Goal: Task Accomplishment & Management: Use online tool/utility

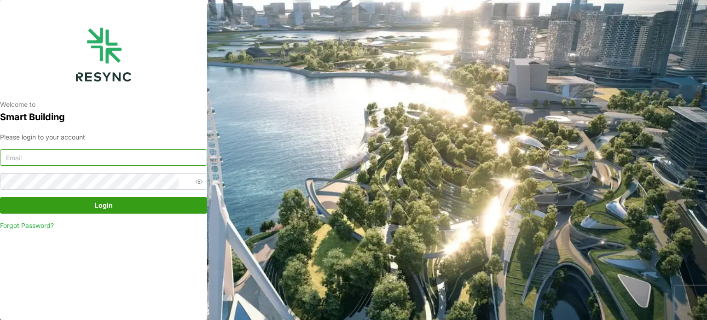
type input "serv354@nus.edu.sg"
click at [82, 210] on span "Login" at bounding box center [104, 205] width 190 height 16
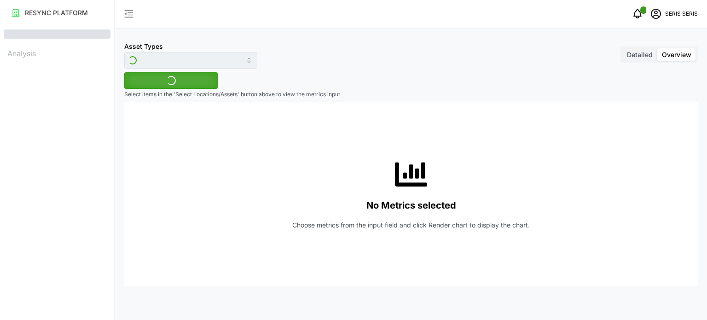
type input "Inverter"
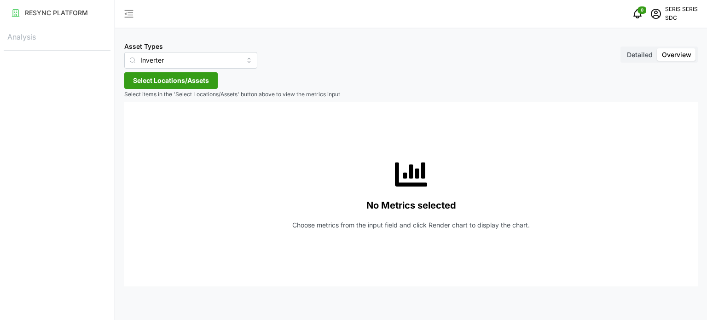
click at [155, 81] on span "Select Locations/Assets" at bounding box center [171, 81] width 76 height 16
click at [145, 122] on span "Select SDC-1" at bounding box center [148, 123] width 6 height 6
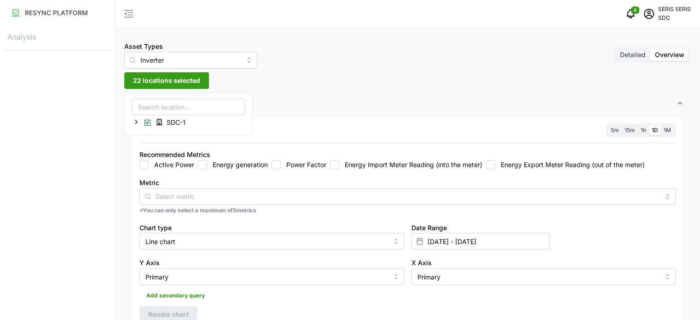
click at [198, 168] on input "Energy generation" at bounding box center [202, 164] width 9 height 9
checkbox input "true"
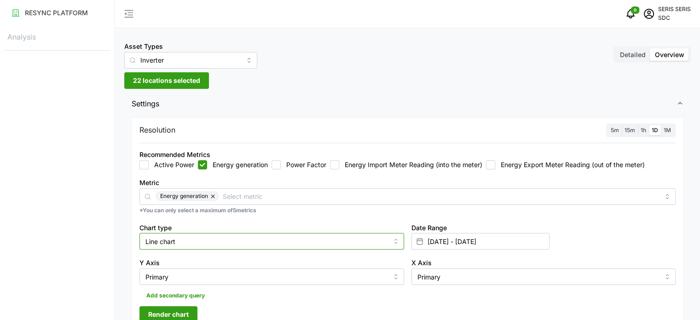
click at [241, 238] on input "Line chart" at bounding box center [271, 241] width 265 height 17
click at [236, 282] on div "Bar chart" at bounding box center [272, 279] width 260 height 16
type input "Bar chart"
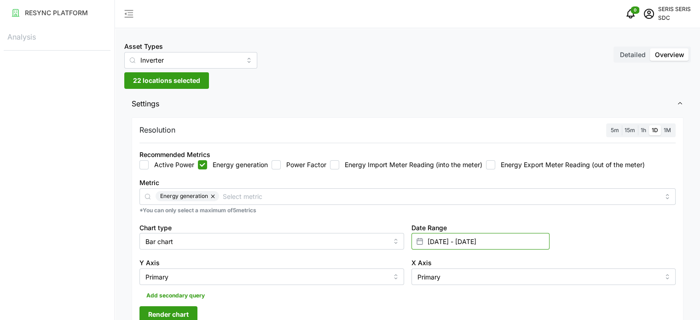
click at [491, 243] on input "[DATE] - [DATE]" at bounding box center [481, 241] width 138 height 17
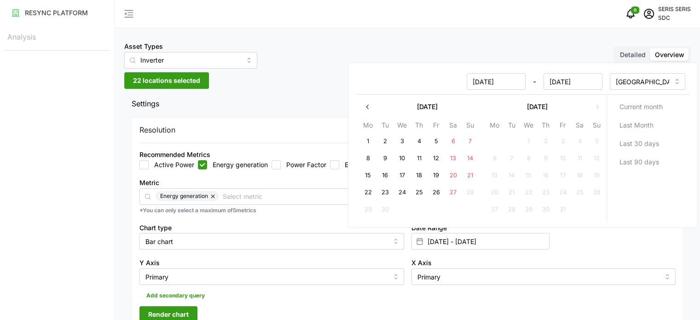
click at [452, 195] on button "27" at bounding box center [453, 193] width 17 height 17
type input "[DATE] - [DATE]"
type input "[DATE]"
click at [452, 195] on button "27" at bounding box center [453, 193] width 17 height 17
type input "[DATE] - [DATE]"
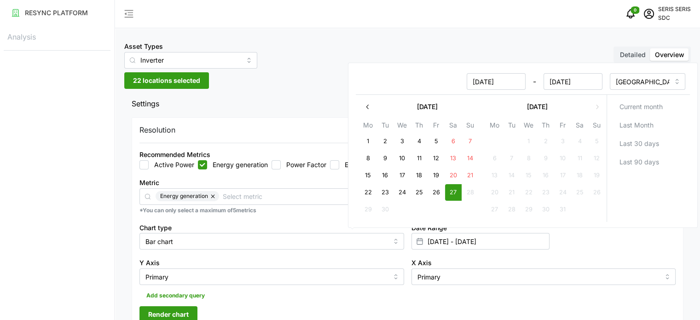
type input "[DATE]"
drag, startPoint x: 365, startPoint y: 259, endPoint x: 290, endPoint y: 279, distance: 78.2
click at [364, 259] on div "Y Axis Primary" at bounding box center [271, 271] width 265 height 28
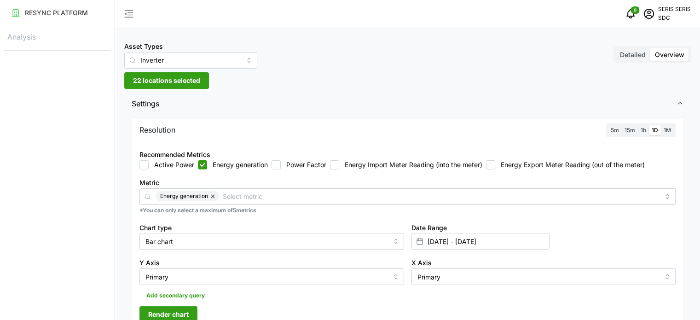
click at [179, 308] on span "Render chart" at bounding box center [168, 315] width 41 height 16
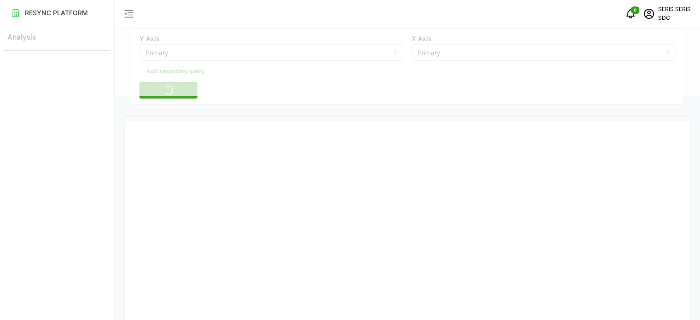
scroll to position [230, 0]
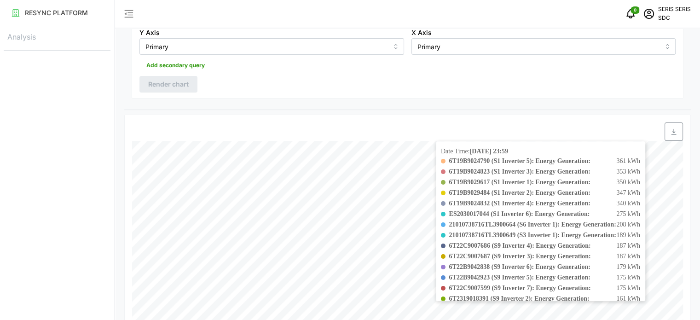
click at [678, 127] on span "button" at bounding box center [673, 131] width 17 height 17
